Goal: Task Accomplishment & Management: Manage account settings

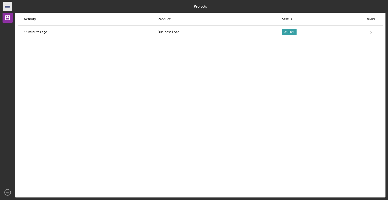
click at [8, 6] on icon "Icon/Menu" at bounding box center [7, 6] width 11 height 11
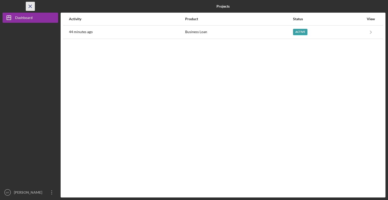
click at [29, 5] on line "button" at bounding box center [30, 6] width 3 height 3
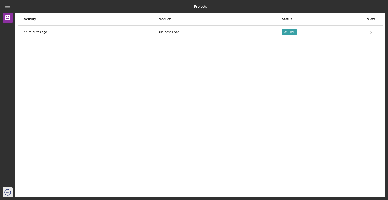
click at [9, 193] on icon "MT" at bounding box center [8, 192] width 10 height 13
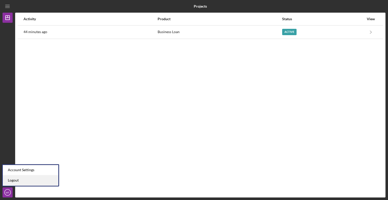
click at [21, 180] on link "Logout" at bounding box center [31, 180] width 56 height 10
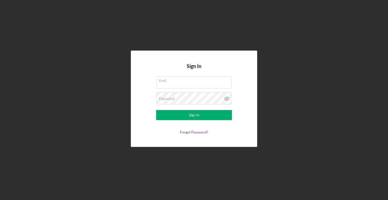
type input "mtrant@dreamcollaborative"
